Goal: Find specific page/section: Find specific page/section

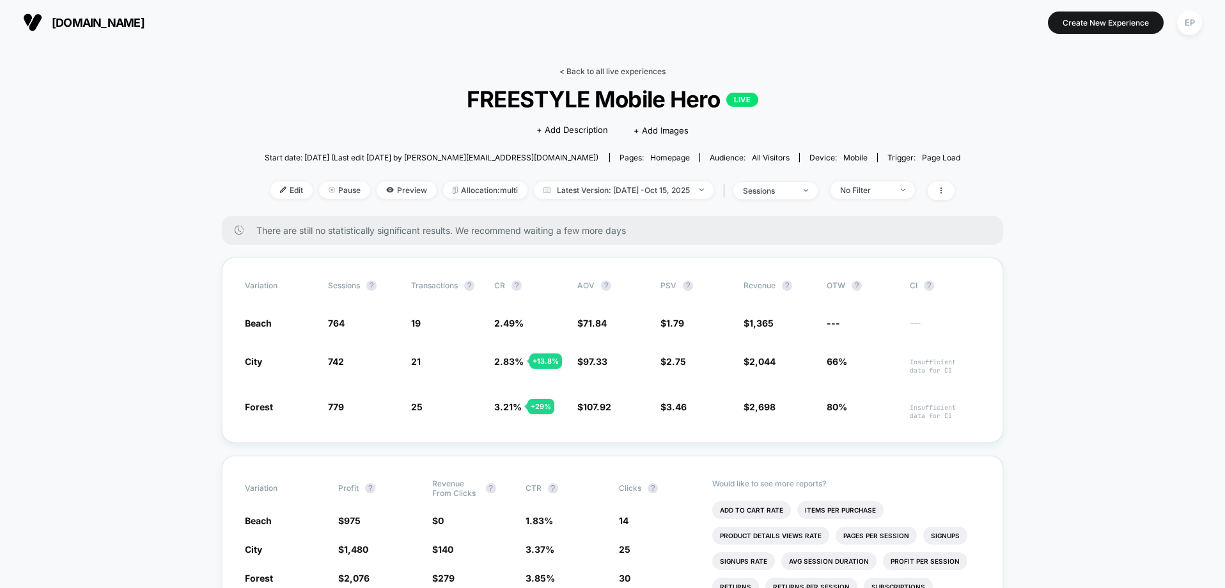
click at [628, 72] on link "< Back to all live experiences" at bounding box center [612, 71] width 106 height 10
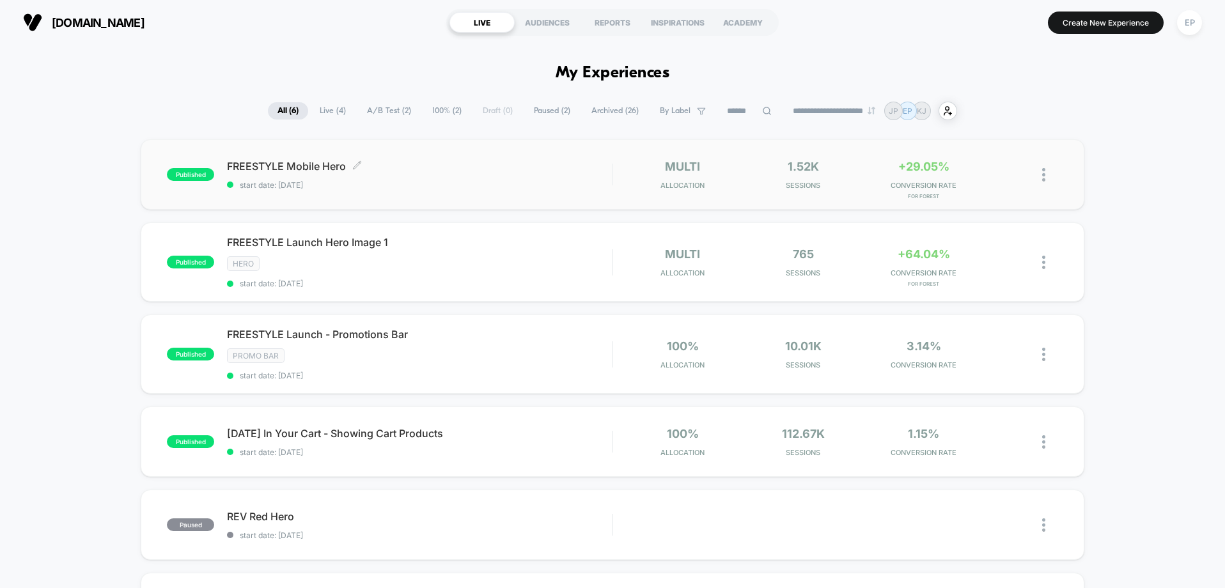
click at [313, 167] on span "FREESTYLE Mobile Hero Click to edit experience details" at bounding box center [419, 166] width 385 height 13
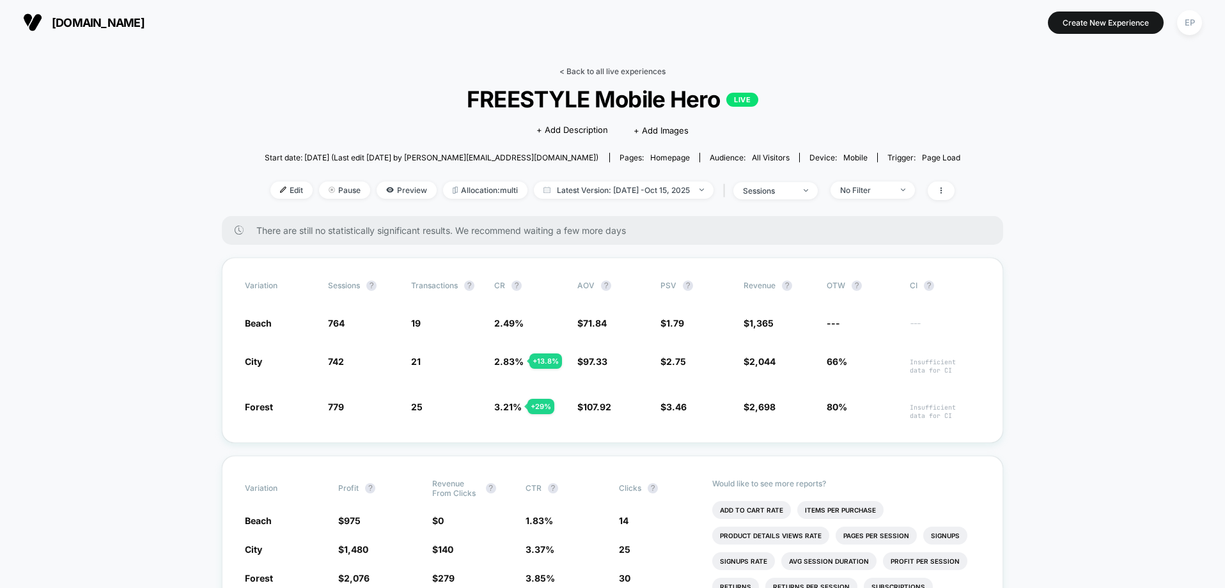
click at [592, 71] on link "< Back to all live experiences" at bounding box center [612, 71] width 106 height 10
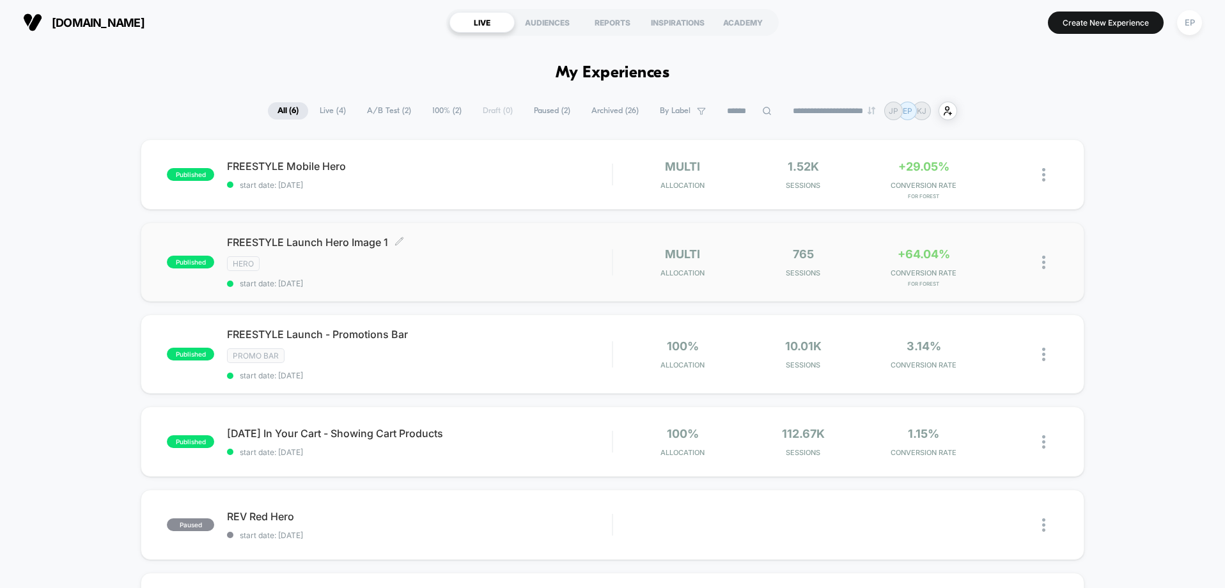
click at [349, 237] on span "FREESTYLE Launch Hero Image 1 Click to edit experience details" at bounding box center [419, 242] width 385 height 13
